Goal: Information Seeking & Learning: Find contact information

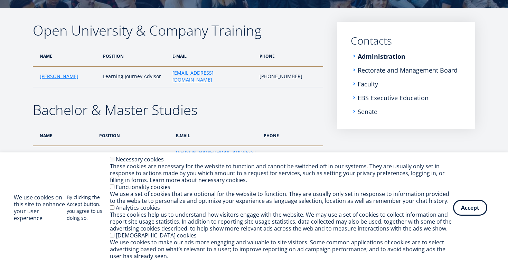
scroll to position [102, 0]
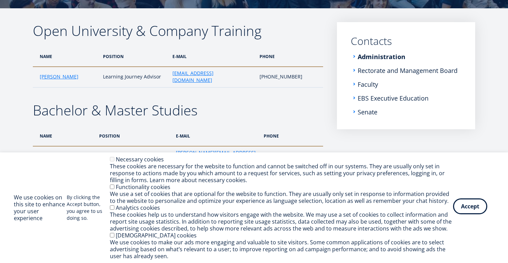
click at [473, 208] on button "Accept" at bounding box center [470, 206] width 34 height 16
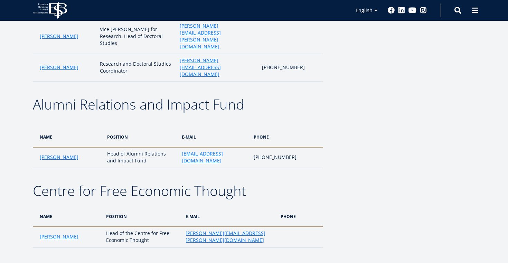
scroll to position [884, 0]
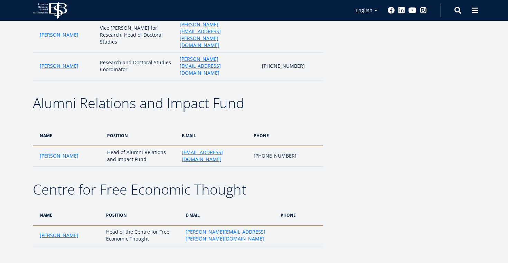
drag, startPoint x: 258, startPoint y: 161, endPoint x: 206, endPoint y: 159, distance: 51.9
copy link "[PERSON_NAME][EMAIL_ADDRESS][DOMAIN_NAME]"
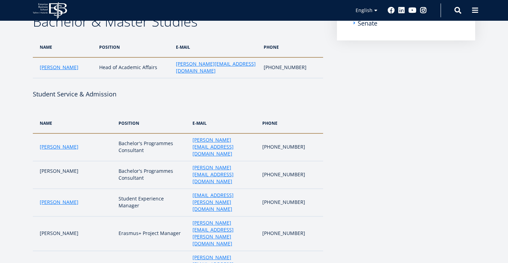
scroll to position [191, 0]
drag, startPoint x: 248, startPoint y: 196, endPoint x: 195, endPoint y: 196, distance: 53.6
click at [195, 251] on td "[PERSON_NAME][EMAIL_ADDRESS][PERSON_NAME][DOMAIN_NAME]" at bounding box center [223, 268] width 69 height 35
copy link "[PERSON_NAME][EMAIL_ADDRESS][PERSON_NAME][DOMAIN_NAME]"
drag, startPoint x: 239, startPoint y: 182, endPoint x: 194, endPoint y: 180, distance: 45.3
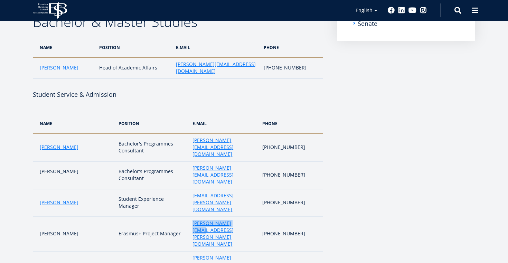
click at [194, 217] on td "[PERSON_NAME][EMAIL_ADDRESS][PERSON_NAME][DOMAIN_NAME]" at bounding box center [223, 234] width 69 height 35
copy link "[PERSON_NAME][EMAIL_ADDRESS][PERSON_NAME][DOMAIN_NAME]"
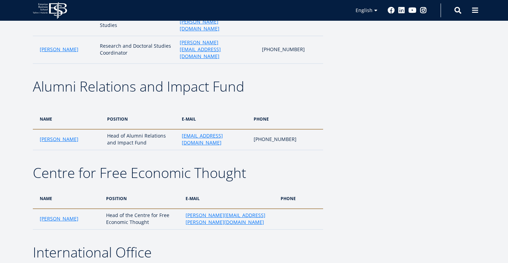
scroll to position [900, 0]
drag, startPoint x: 256, startPoint y: 144, endPoint x: 203, endPoint y: 144, distance: 53.2
copy link "[PERSON_NAME][EMAIL_ADDRESS][DOMAIN_NAME]"
